Goal: Navigation & Orientation: Find specific page/section

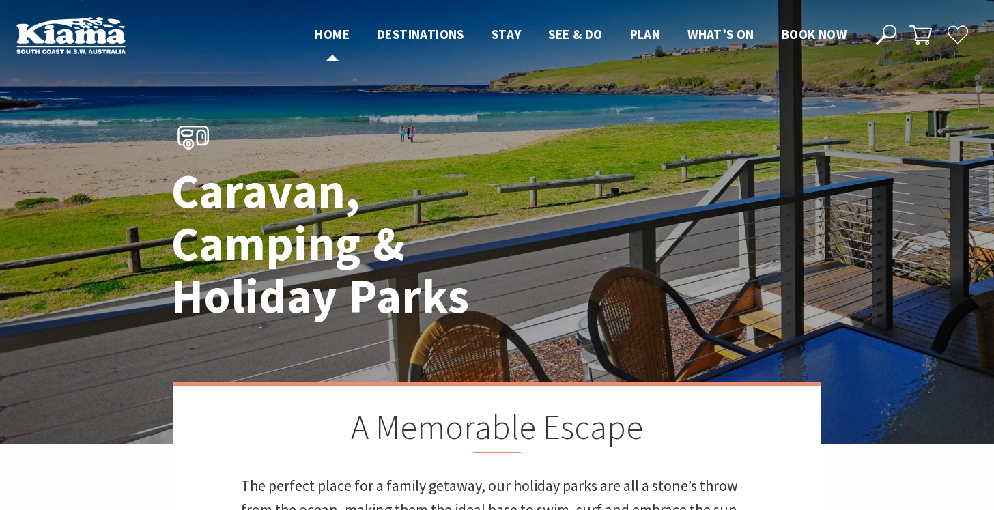
click at [331, 32] on span "Home" at bounding box center [332, 34] width 35 height 16
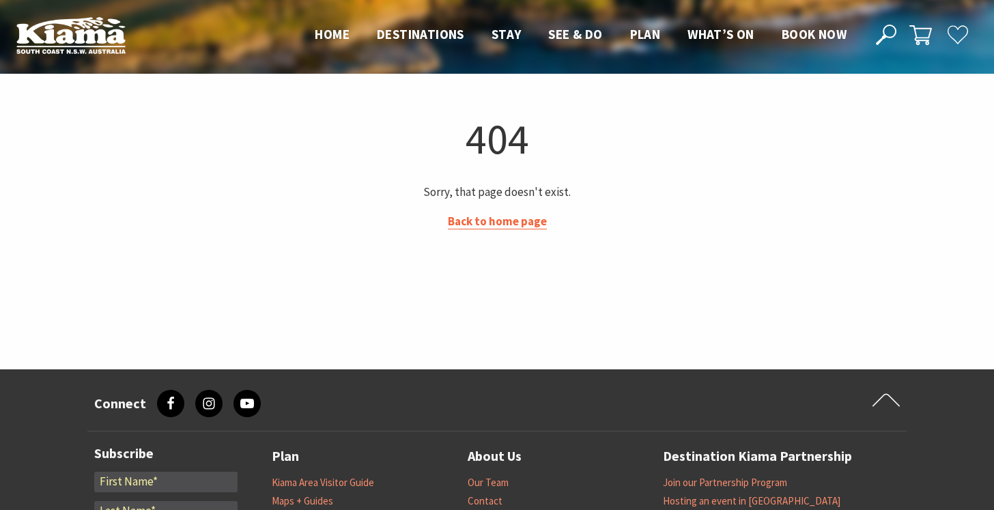
click at [515, 227] on link "Back to home page" at bounding box center [497, 222] width 99 height 16
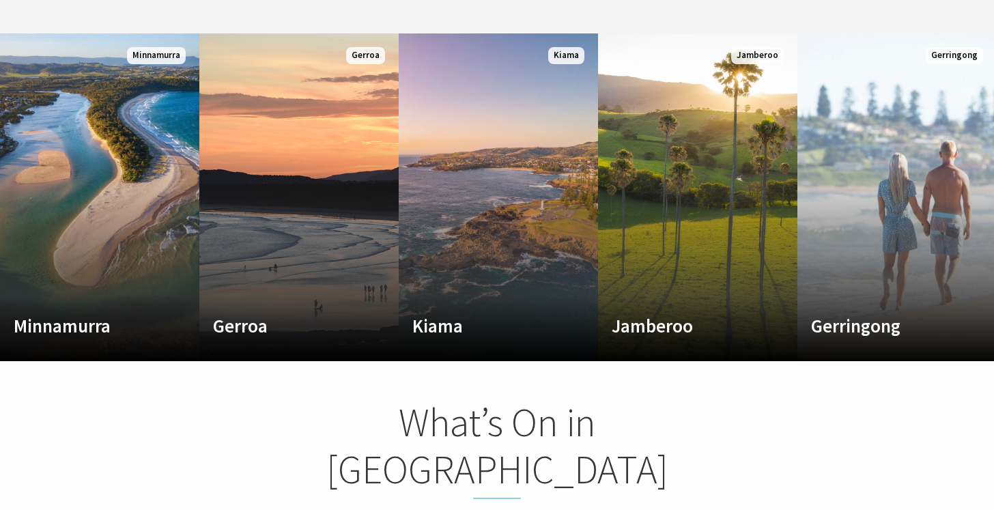
scroll to position [748, 0]
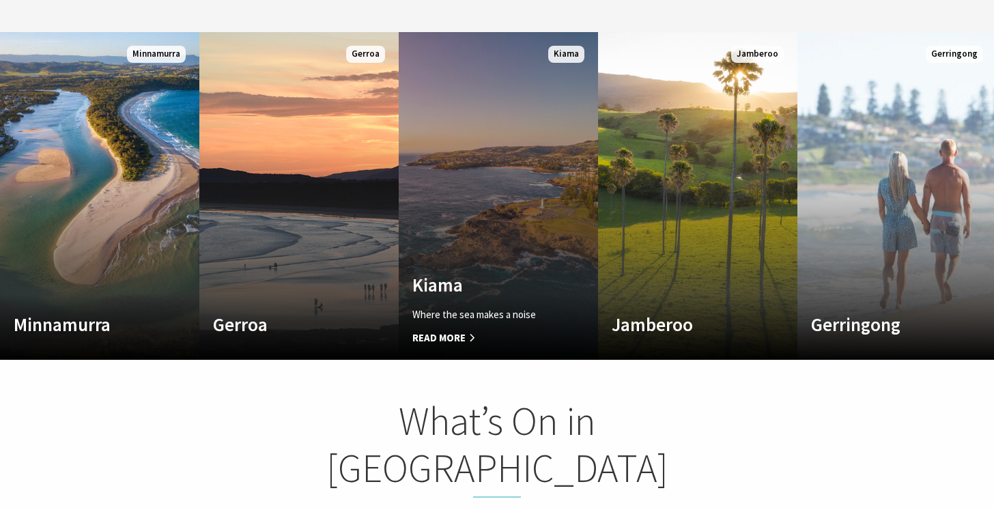
click at [510, 203] on link "Custom Image Used Kiama Where the sea makes a noise Read More Kiama" at bounding box center [498, 196] width 199 height 328
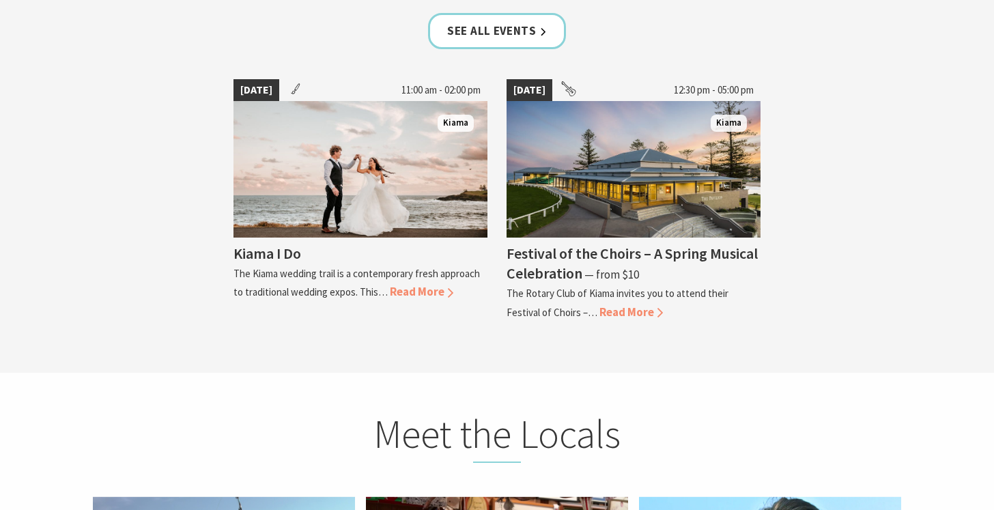
scroll to position [3197, 0]
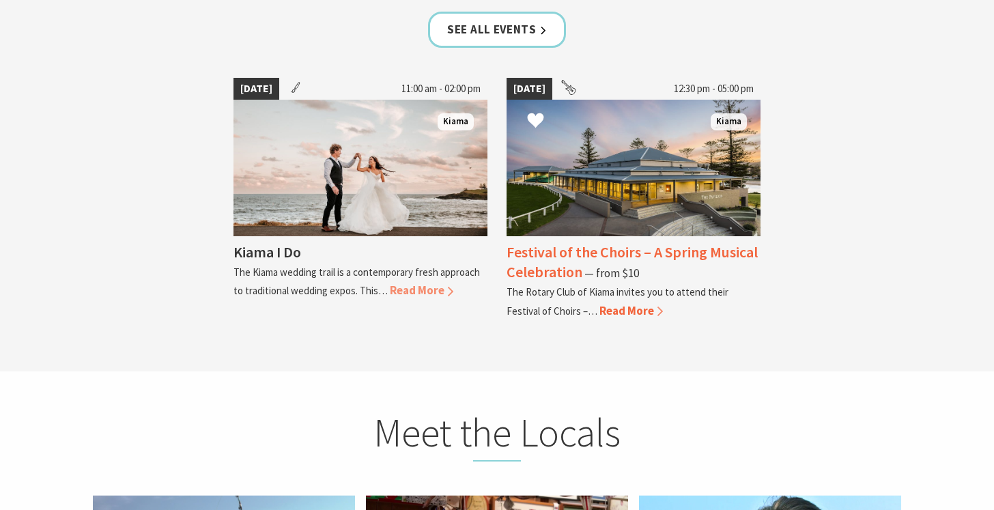
click at [601, 303] on span "Read More" at bounding box center [630, 310] width 63 height 15
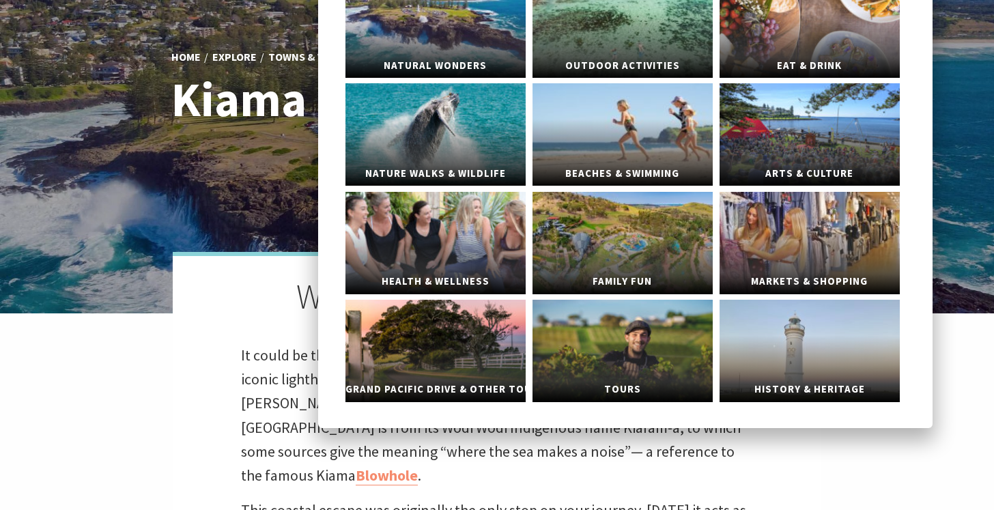
scroll to position [131, 0]
